Goal: Unclear

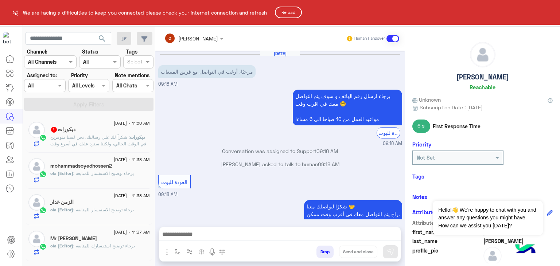
scroll to position [180, 0]
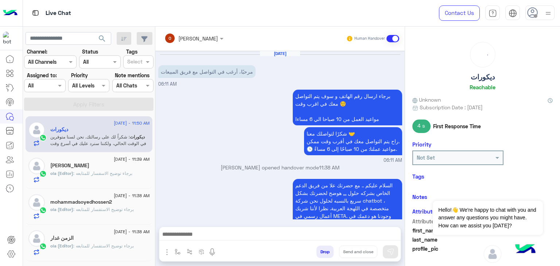
scroll to position [133, 0]
